Goal: Task Accomplishment & Management: Use online tool/utility

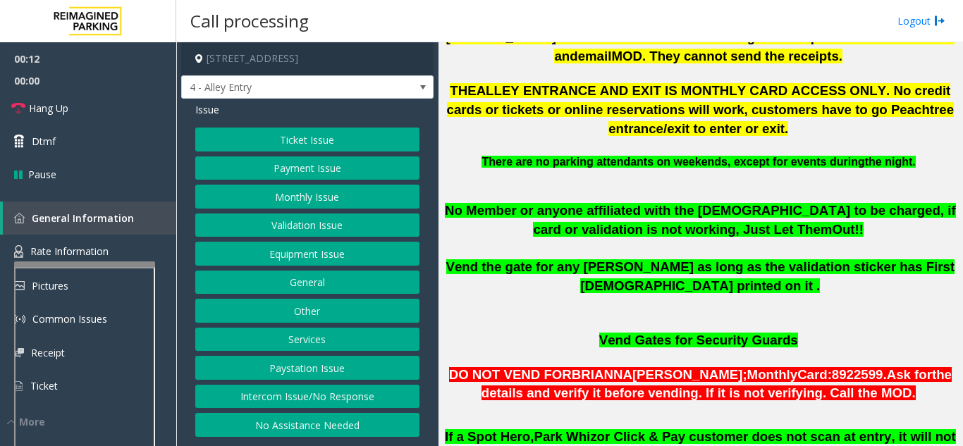
scroll to position [987, 0]
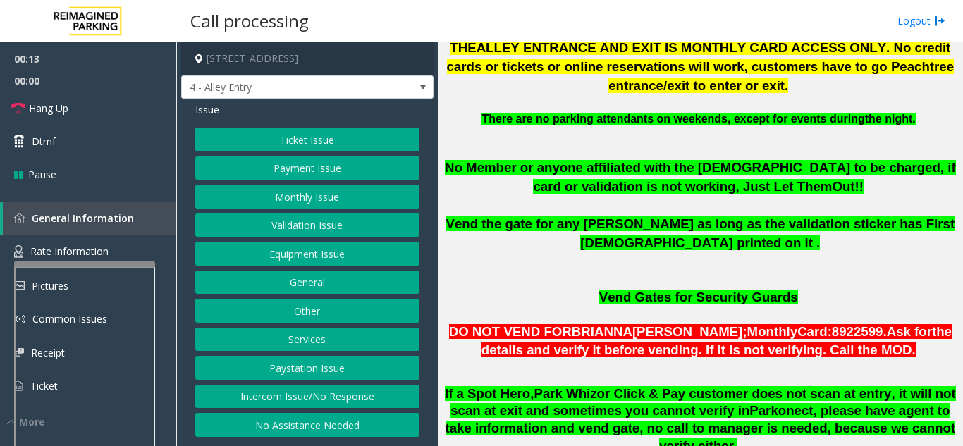
click at [340, 395] on button "Intercom Issue/No Response" at bounding box center [307, 397] width 224 height 24
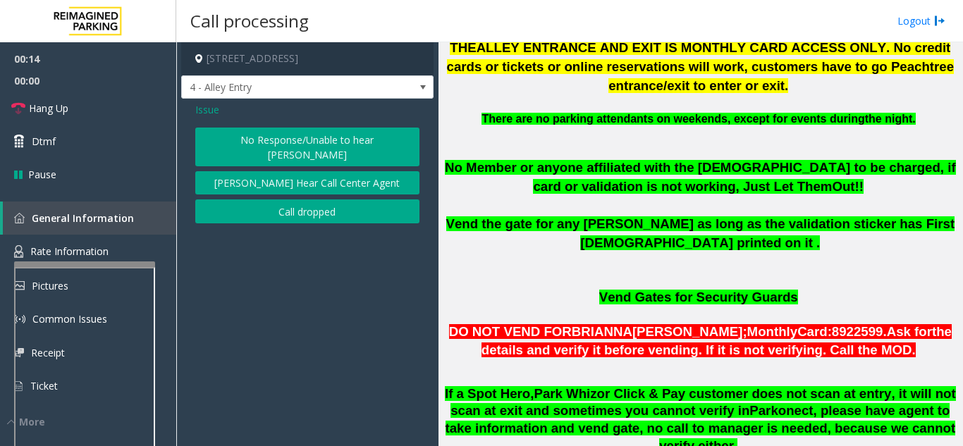
click at [335, 140] on button "No Response/Unable to hear [PERSON_NAME]" at bounding box center [307, 147] width 224 height 39
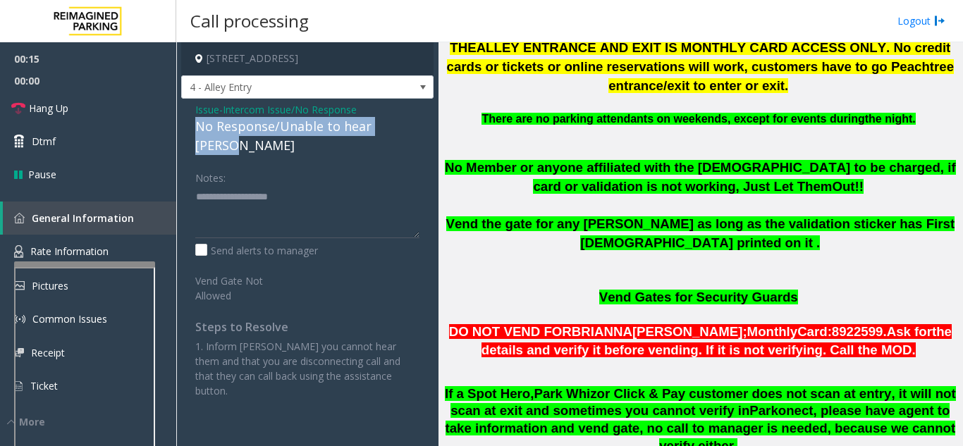
drag, startPoint x: 185, startPoint y: 126, endPoint x: 389, endPoint y: 123, distance: 204.4
click at [426, 121] on div "Issue - Intercom Issue/No Response No Response/Unable to hear [PERSON_NAME] Not…" at bounding box center [307, 256] width 252 height 314
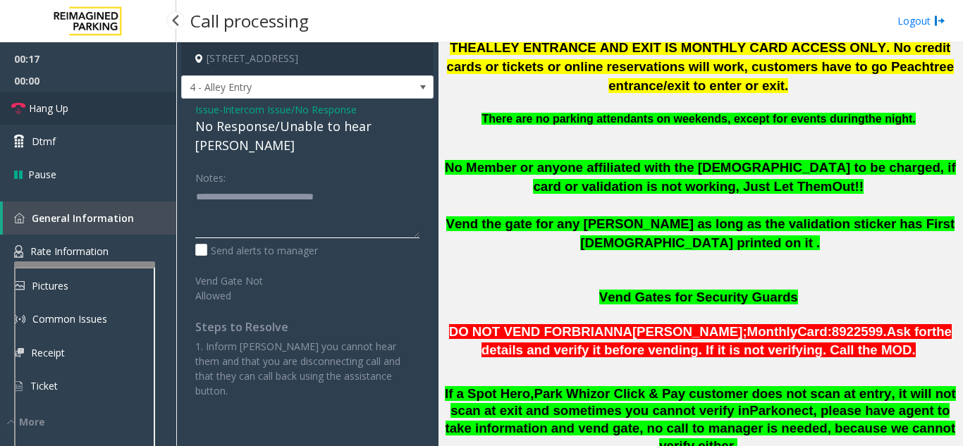
type textarea "**********"
click at [125, 115] on link "Hang Up" at bounding box center [88, 108] width 176 height 33
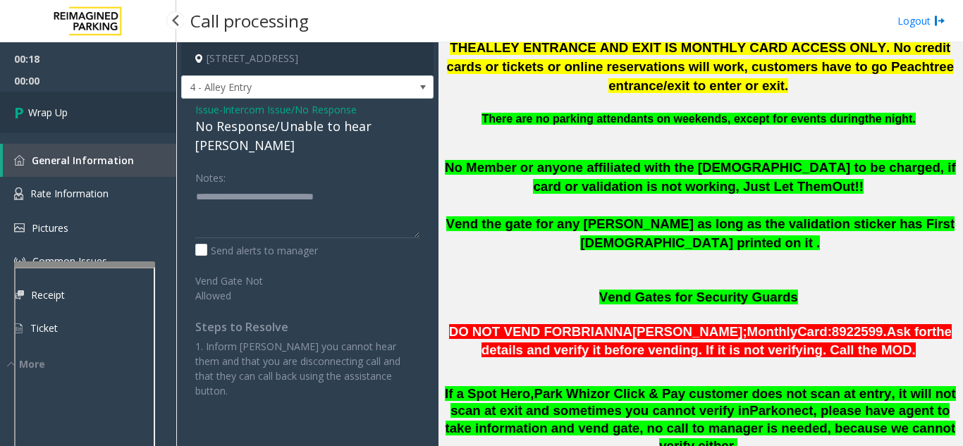
click at [125, 115] on link "Wrap Up" at bounding box center [88, 113] width 176 height 42
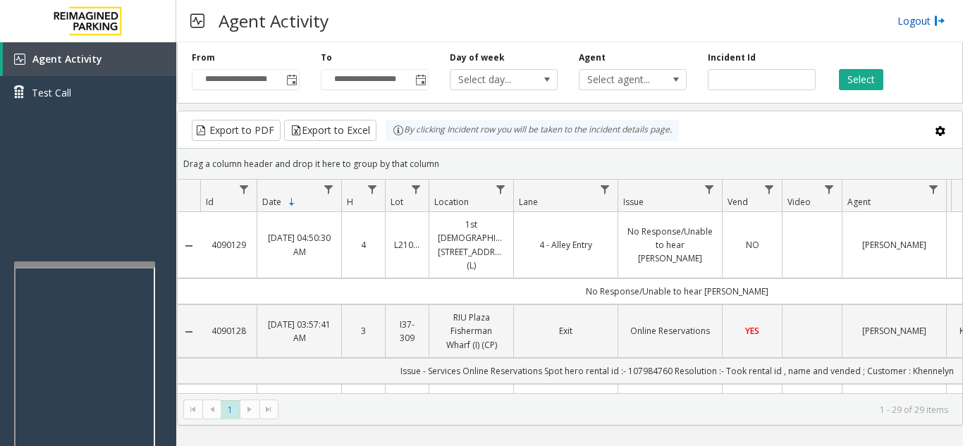
click at [914, 23] on link "Logout" at bounding box center [921, 20] width 48 height 15
